Goal: Task Accomplishment & Management: Manage account settings

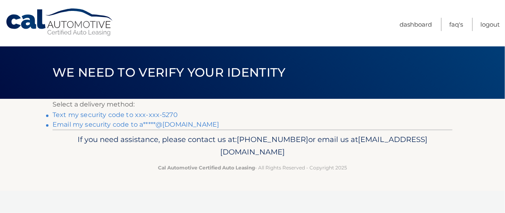
click at [116, 117] on link "Text my security code to xxx-xxx-5270" at bounding box center [115, 115] width 125 height 8
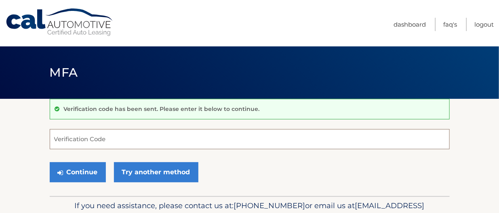
click at [94, 141] on input "Verification Code" at bounding box center [250, 139] width 400 height 20
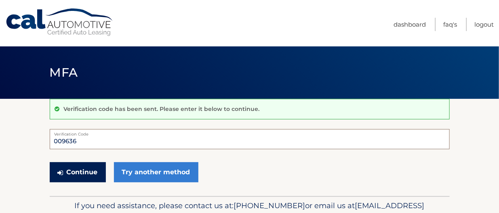
type input "009636"
click at [74, 170] on button "Continue" at bounding box center [78, 172] width 56 height 20
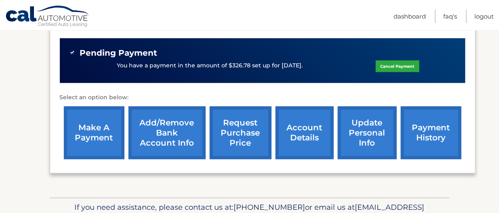
scroll to position [316, 0]
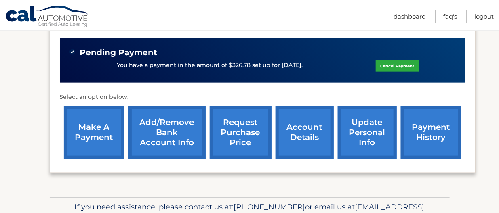
click at [295, 132] on link "account details" at bounding box center [305, 132] width 58 height 53
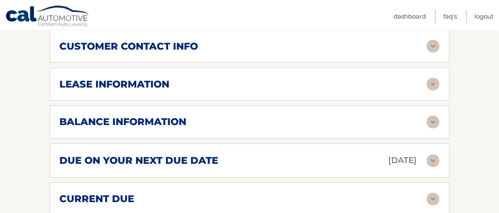
scroll to position [482, 0]
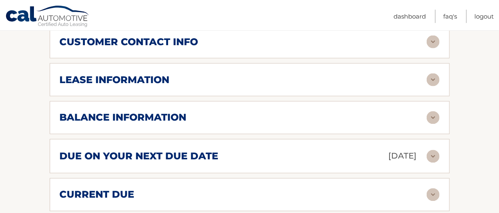
click at [432, 112] on img at bounding box center [433, 118] width 13 height 13
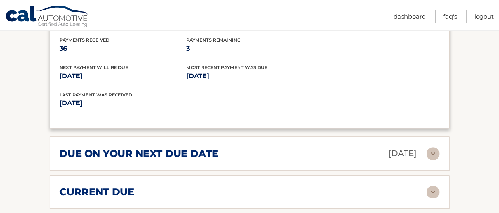
scroll to position [585, 0]
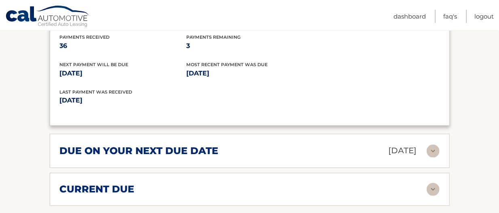
click at [436, 145] on img at bounding box center [433, 151] width 13 height 13
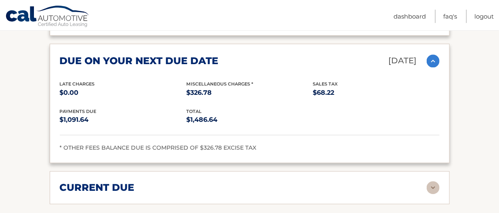
scroll to position [688, 0]
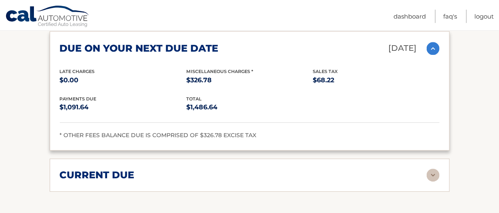
click at [431, 169] on img at bounding box center [433, 175] width 13 height 13
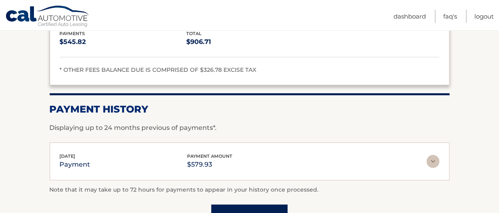
scroll to position [883, 0]
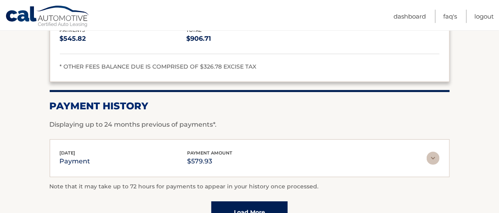
click at [431, 152] on img at bounding box center [433, 158] width 13 height 13
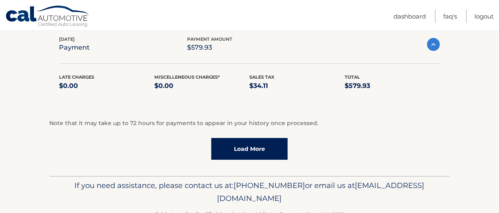
scroll to position [997, 0]
click at [255, 138] on link "Load More" at bounding box center [249, 149] width 76 height 22
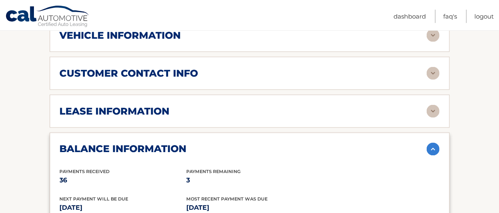
scroll to position [450, 0]
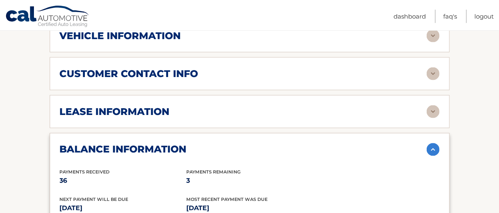
click at [432, 105] on img at bounding box center [433, 111] width 13 height 13
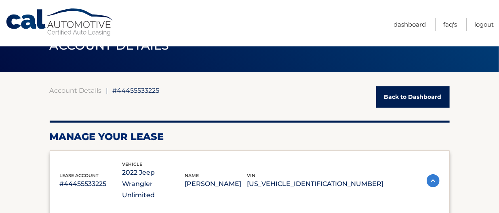
scroll to position [0, 0]
